Goal: Book appointment/travel/reservation

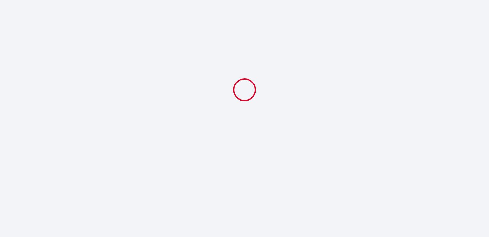
select select
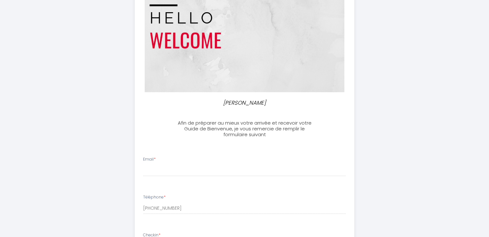
scroll to position [64, 0]
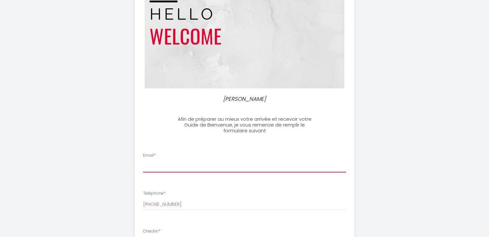
click at [147, 164] on input "Email *" at bounding box center [244, 167] width 203 height 12
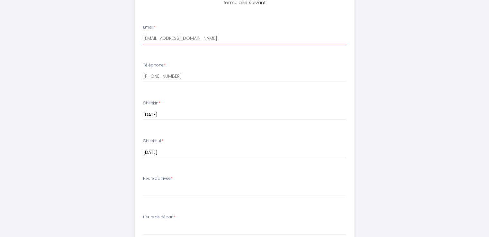
scroll to position [193, 0]
type input "[EMAIL_ADDRESS][DOMAIN_NAME]"
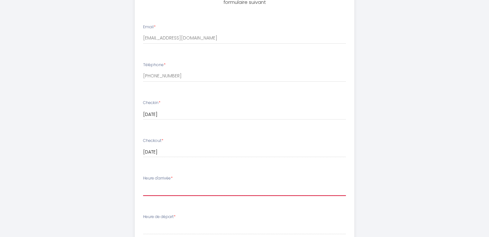
click at [153, 190] on select "15:00 15:30 16:00 16:30 17:00 17:30 18:00 18:30 19:00 19:30 20:00 20:30 21:00 2…" at bounding box center [244, 190] width 203 height 12
select select "17:30"
click at [143, 184] on select "15:00 15:30 16:00 16:30 17:00 17:30 18:00 18:30 19:00 19:30 20:00 20:30 21:00 2…" at bounding box center [244, 190] width 203 height 12
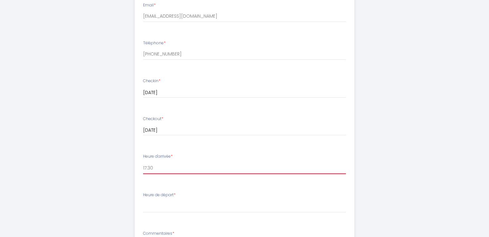
scroll to position [225, 0]
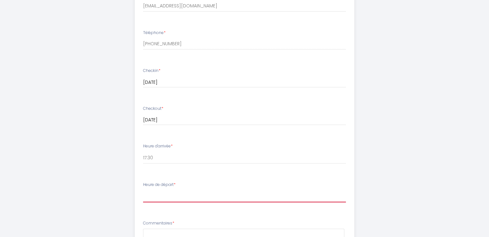
click at [155, 197] on select "00:00 00:30 01:00 01:30 02:00 02:30 03:00 03:30 04:00 04:30 05:00 05:30 06:00 0…" at bounding box center [244, 196] width 203 height 12
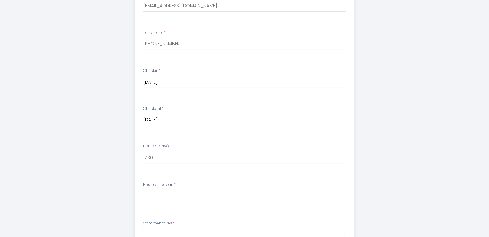
click at [113, 152] on div "Chez [PERSON_NAME] Afin de préparer au mieux votre arrivée et recevoir votre Gu…" at bounding box center [244, 81] width 329 height 612
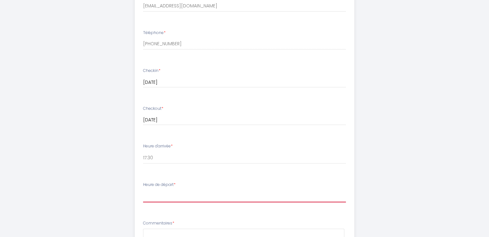
click at [162, 196] on select "00:00 00:30 01:00 01:30 02:00 02:30 03:00 03:30 04:00 04:30 05:00 05:30 06:00 0…" at bounding box center [244, 196] width 203 height 12
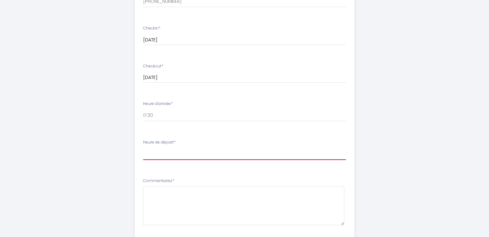
scroll to position [257, 0]
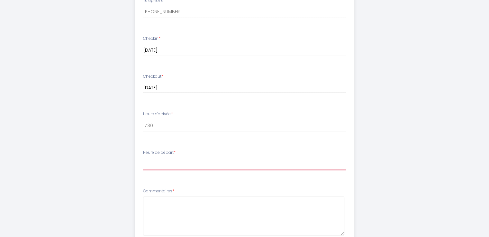
click at [156, 159] on select "00:00 00:30 01:00 01:30 02:00 02:30 03:00 03:30 04:00 04:30 05:00 05:30 06:00 0…" at bounding box center [244, 164] width 203 height 12
select select "10:00"
click at [143, 158] on select "00:00 00:30 01:00 01:30 02:00 02:30 03:00 03:30 04:00 04:30 05:00 05:30 06:00 0…" at bounding box center [244, 164] width 203 height 12
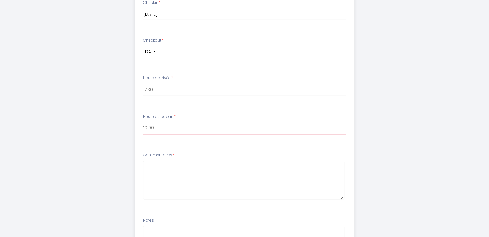
scroll to position [289, 0]
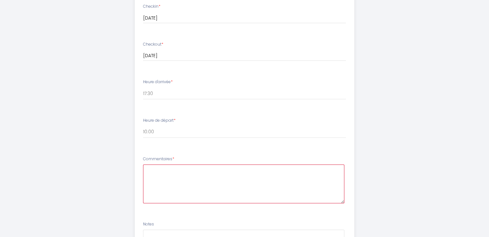
click at [148, 169] on textarea at bounding box center [243, 183] width 201 height 39
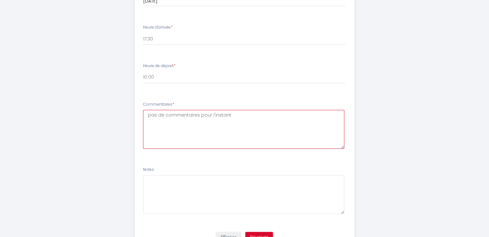
scroll to position [353, 0]
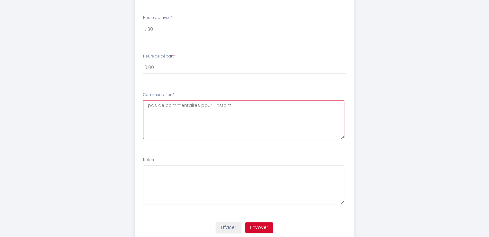
type textarea "pas de commentaires pour l'instant"
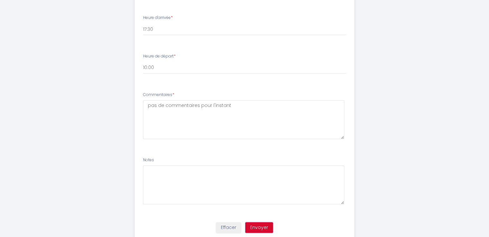
click at [254, 226] on button "Envoyer" at bounding box center [259, 227] width 28 height 11
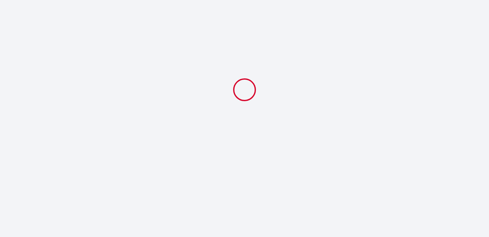
scroll to position [0, 0]
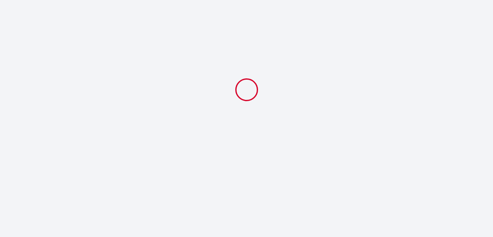
select select "17:30"
select select "10:00"
